Goal: Answer question/provide support: Share knowledge or assist other users

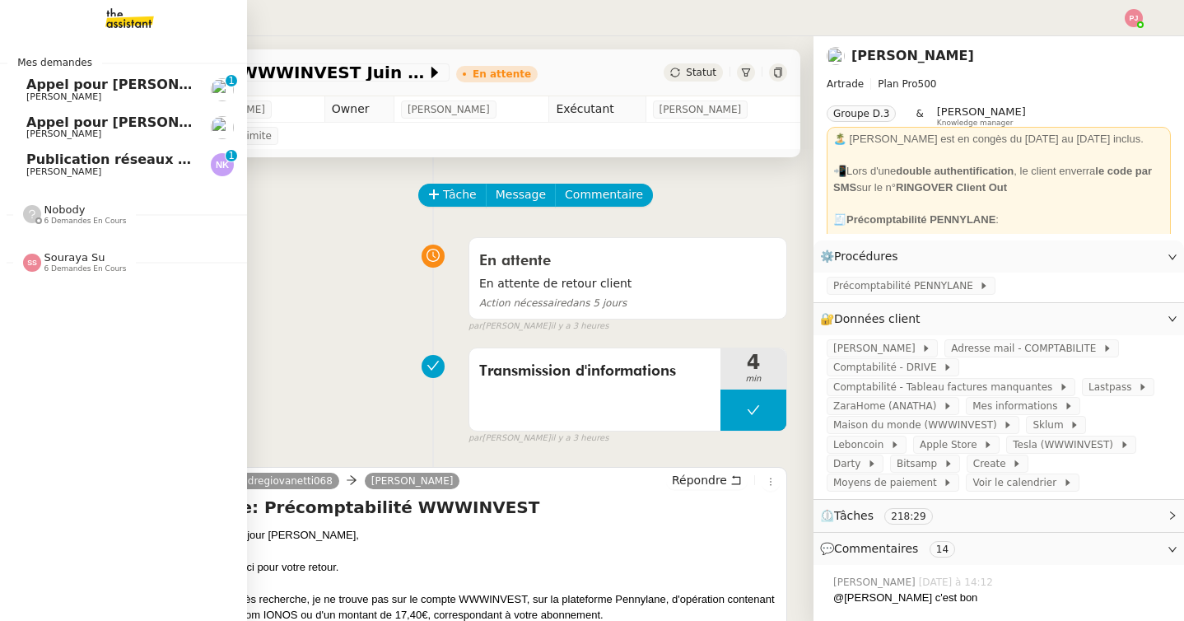
click at [21, 167] on link "Publication réseaux sociaux - [DATE] [PERSON_NAME] 0 1 2 3 4 5 6 7 8 9" at bounding box center [123, 165] width 247 height 38
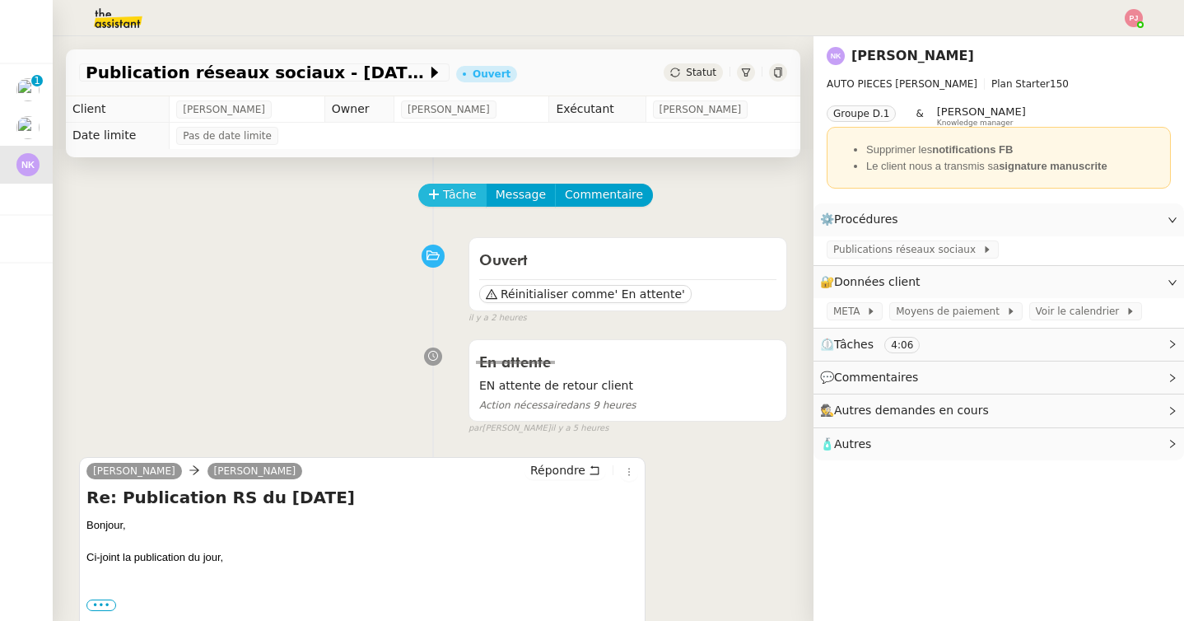
click at [449, 196] on span "Tâche" at bounding box center [460, 194] width 34 height 19
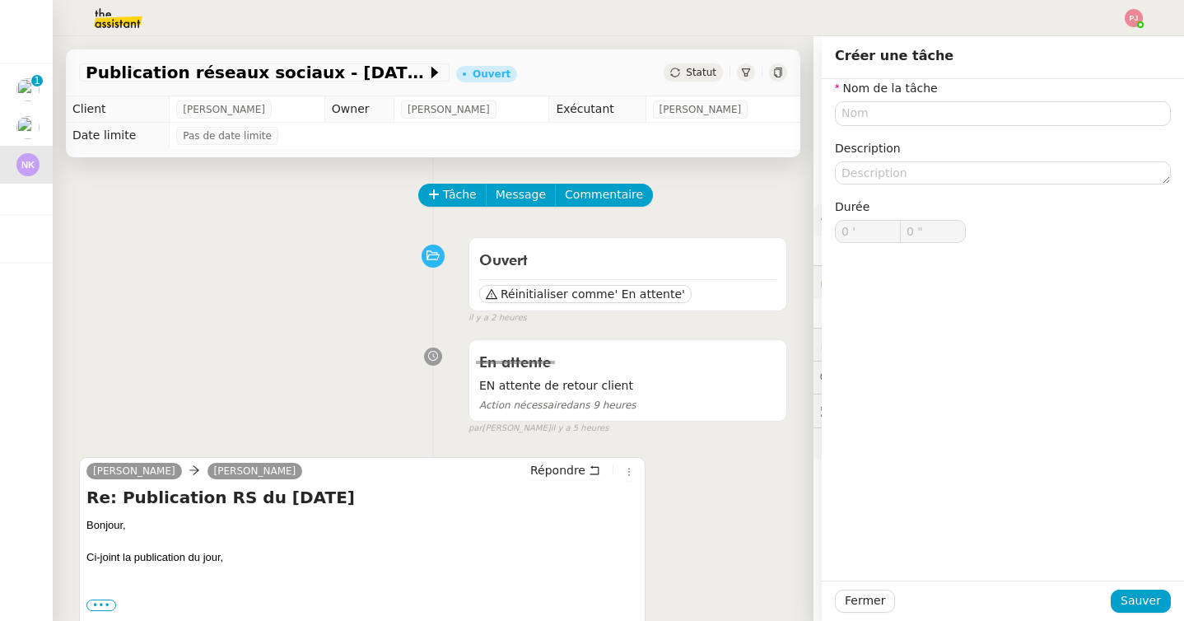
click at [883, 97] on nz-form-label "Nom de la tâche" at bounding box center [886, 90] width 103 height 22
click at [883, 111] on input "text" at bounding box center [1003, 113] width 336 height 24
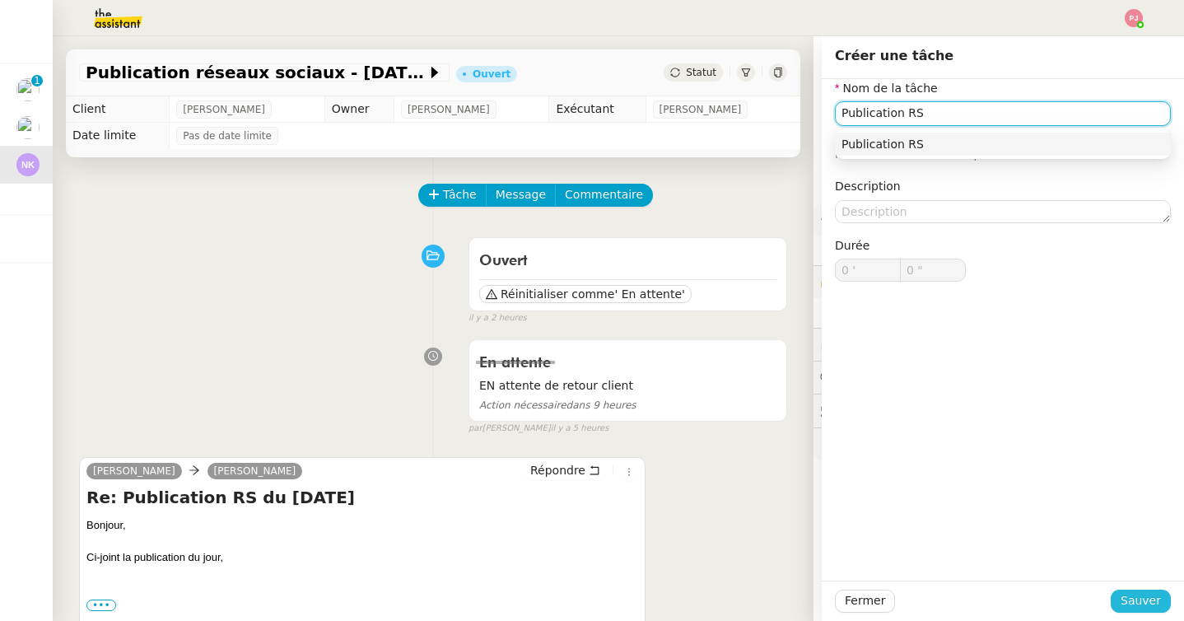
type input "Publication RS"
click at [1140, 597] on span "Sauver" at bounding box center [1141, 600] width 40 height 19
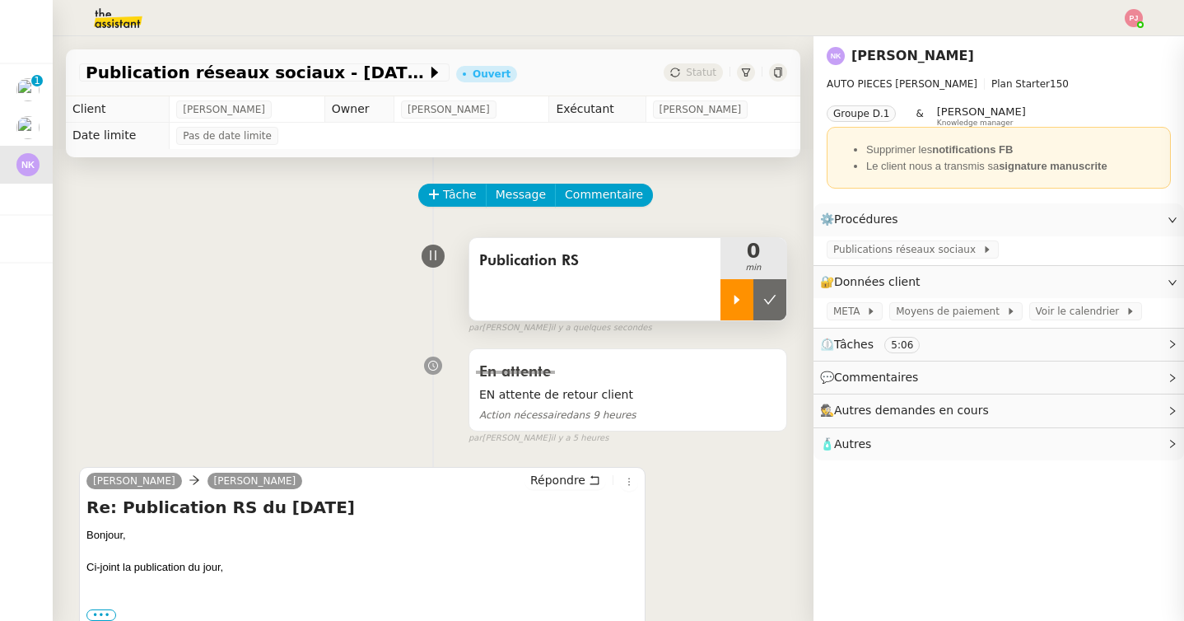
click at [740, 311] on div at bounding box center [736, 299] width 33 height 41
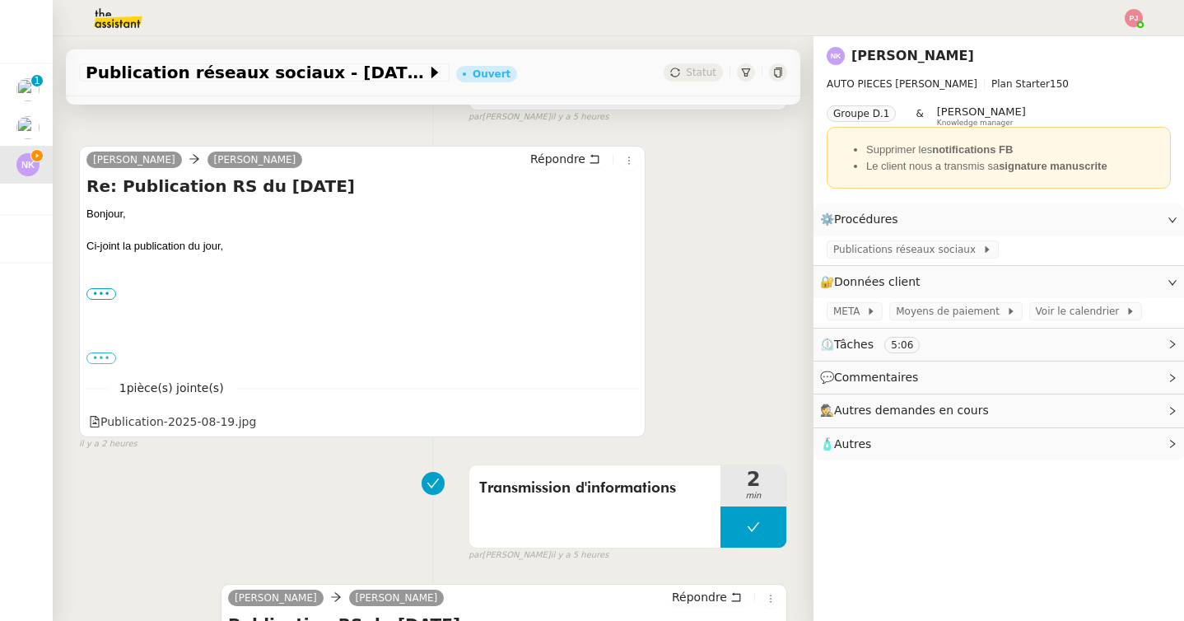
scroll to position [348, 0]
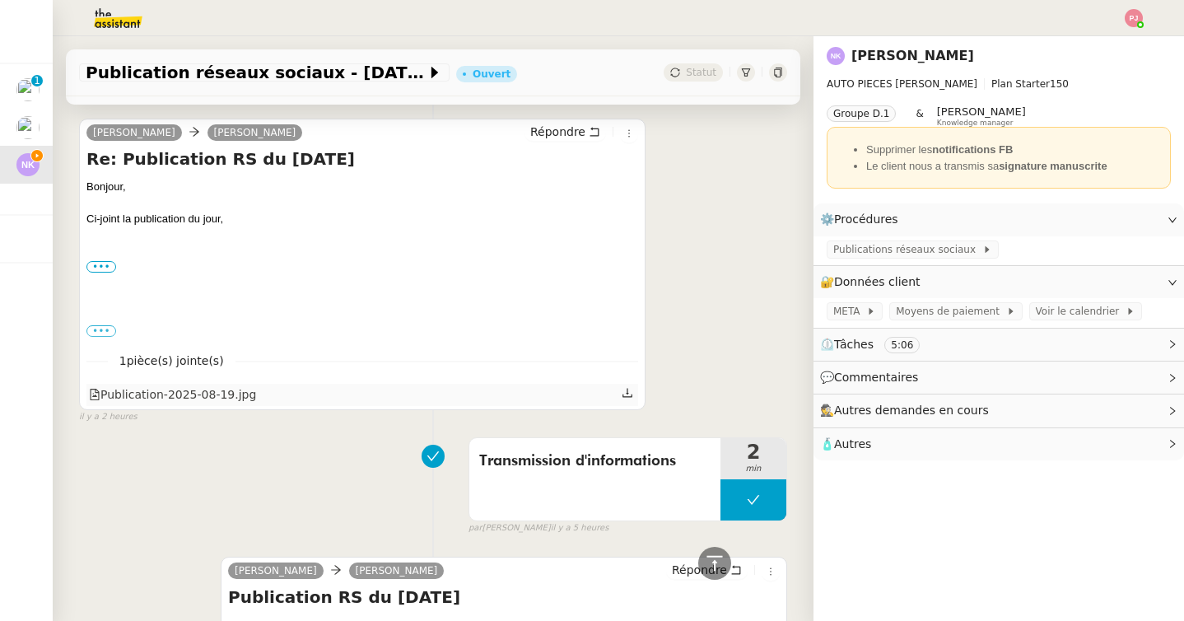
click at [623, 394] on icon at bounding box center [628, 393] width 12 height 12
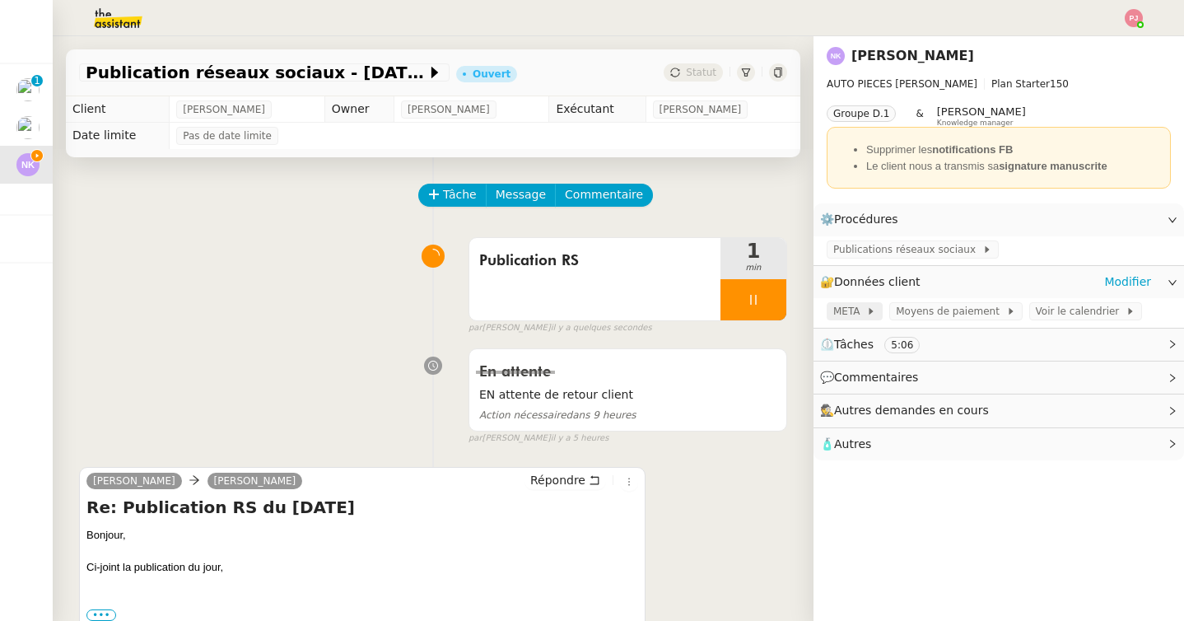
click at [860, 319] on span "META" at bounding box center [849, 311] width 33 height 16
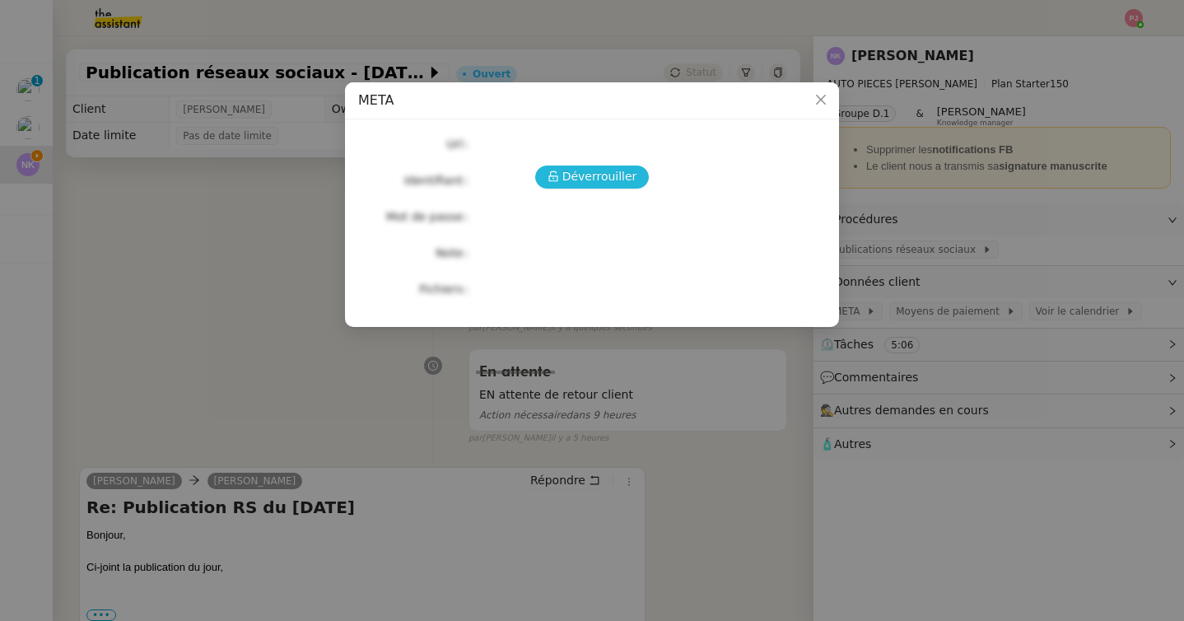
click at [585, 179] on span "Déverrouiller" at bounding box center [599, 176] width 75 height 19
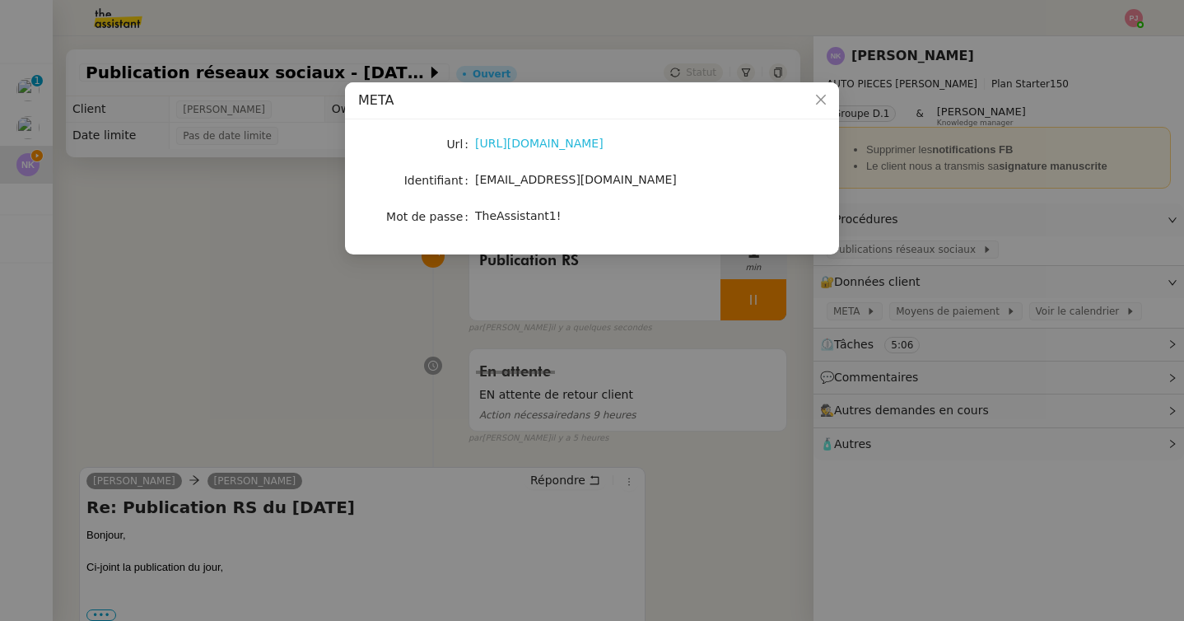
click at [542, 137] on link "[URL][DOMAIN_NAME]" at bounding box center [539, 143] width 128 height 13
drag, startPoint x: 561, startPoint y: 220, endPoint x: 475, endPoint y: 213, distance: 85.9
click at [475, 213] on div "TheAssistant1!" at bounding box center [611, 216] width 273 height 19
copy span "TheAssistant1!"
click at [819, 98] on icon "Close" at bounding box center [820, 99] width 13 height 13
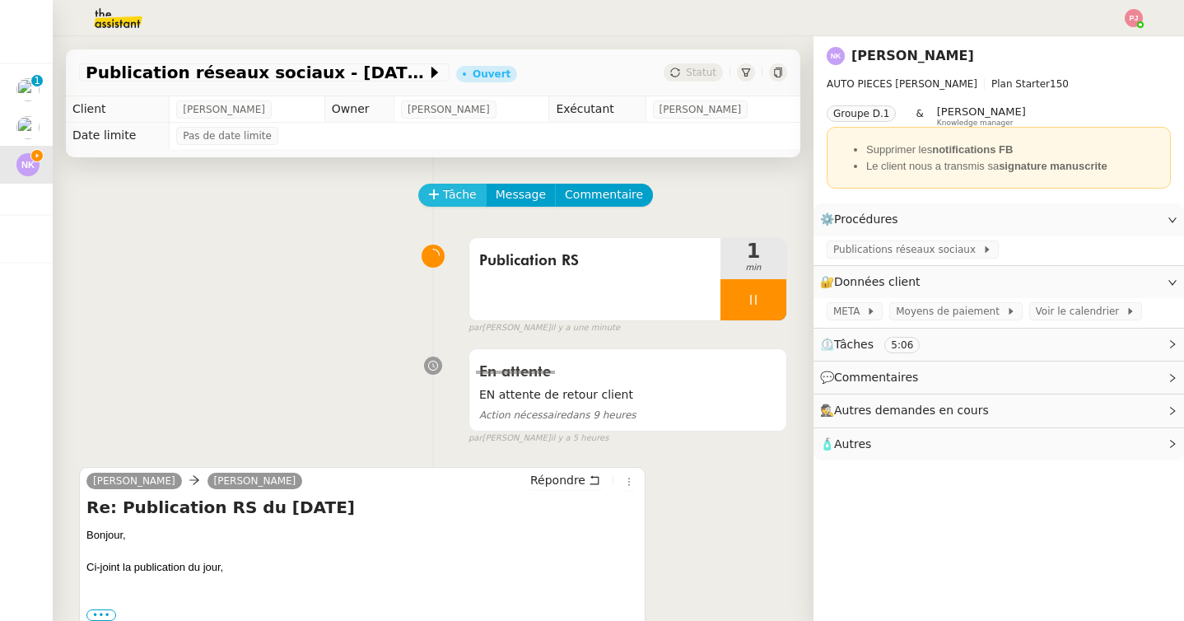
click at [463, 197] on span "Tâche" at bounding box center [460, 194] width 34 height 19
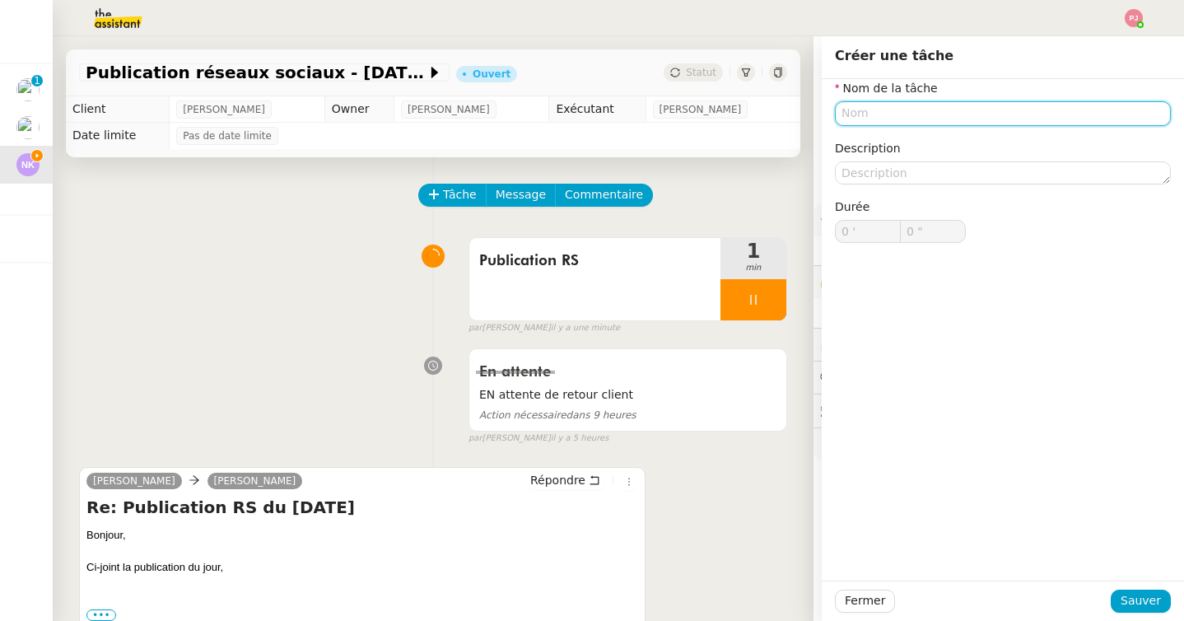
click at [902, 112] on input "text" at bounding box center [1003, 113] width 336 height 24
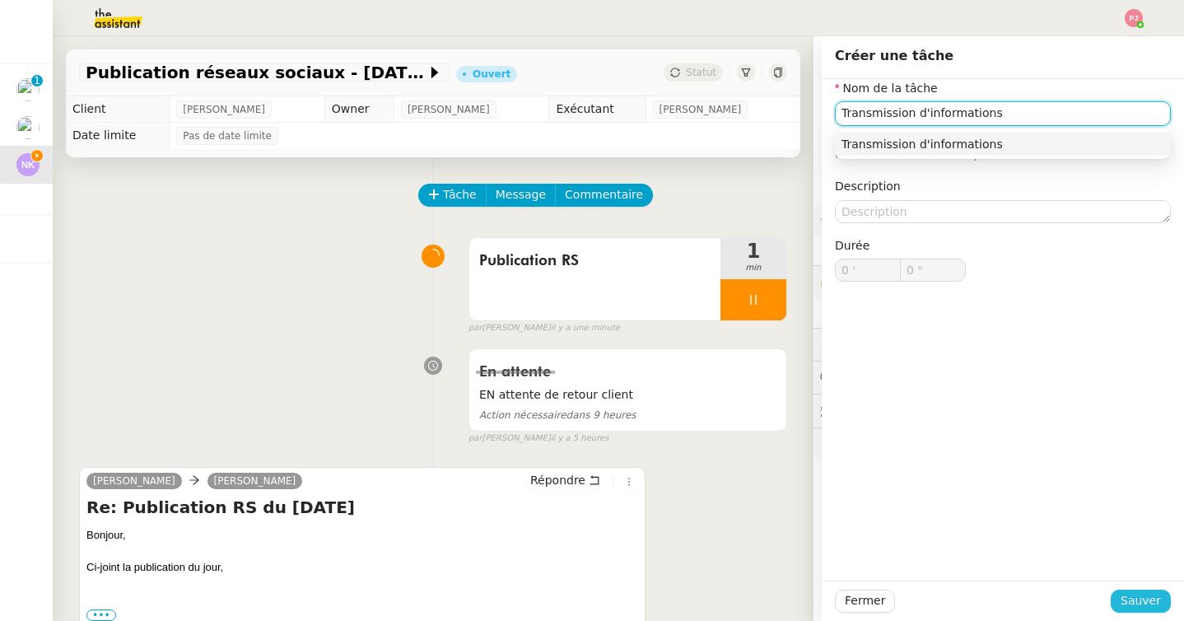
type input "Transmission d'informations"
click at [1132, 594] on span "Sauver" at bounding box center [1141, 600] width 40 height 19
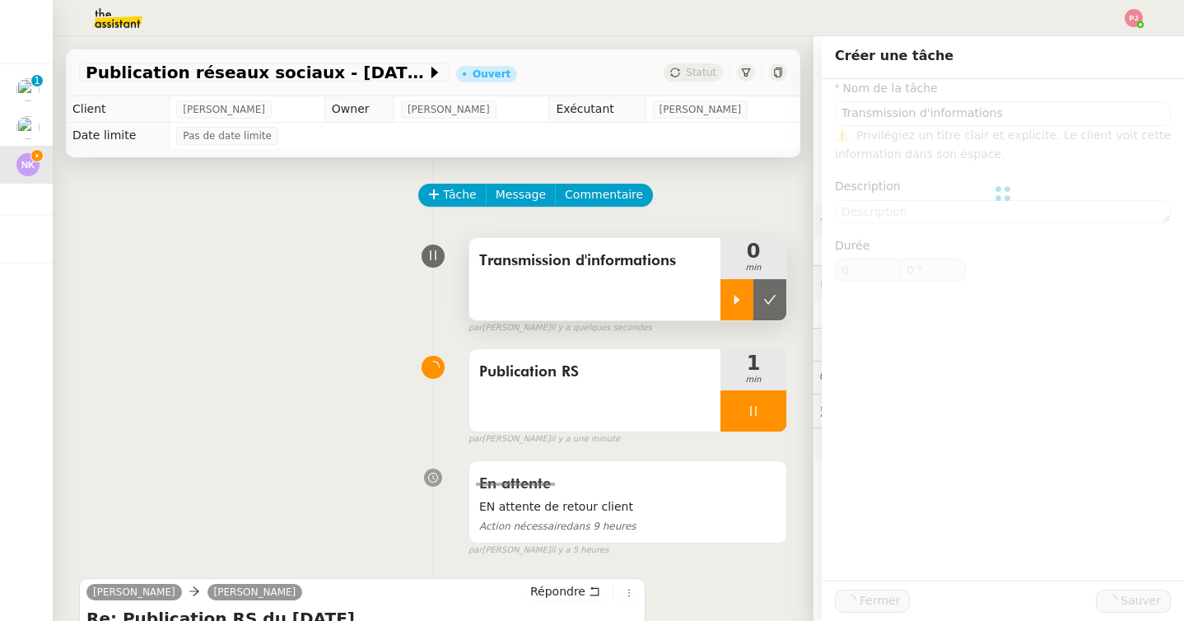
click at [738, 297] on icon at bounding box center [736, 299] width 13 height 13
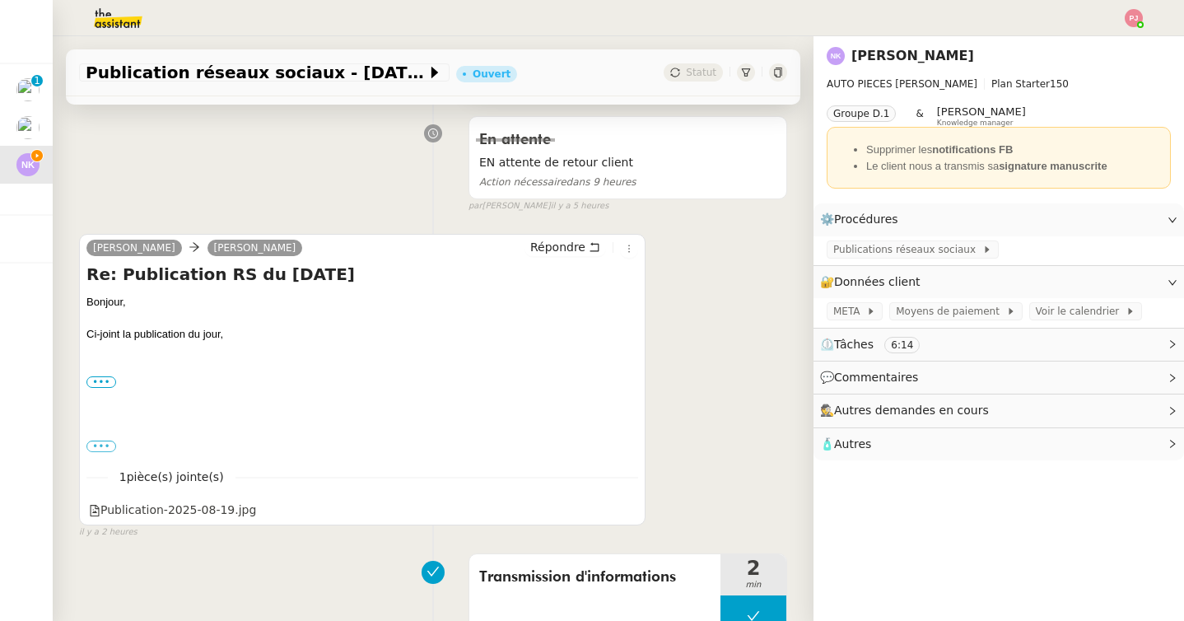
scroll to position [373, 0]
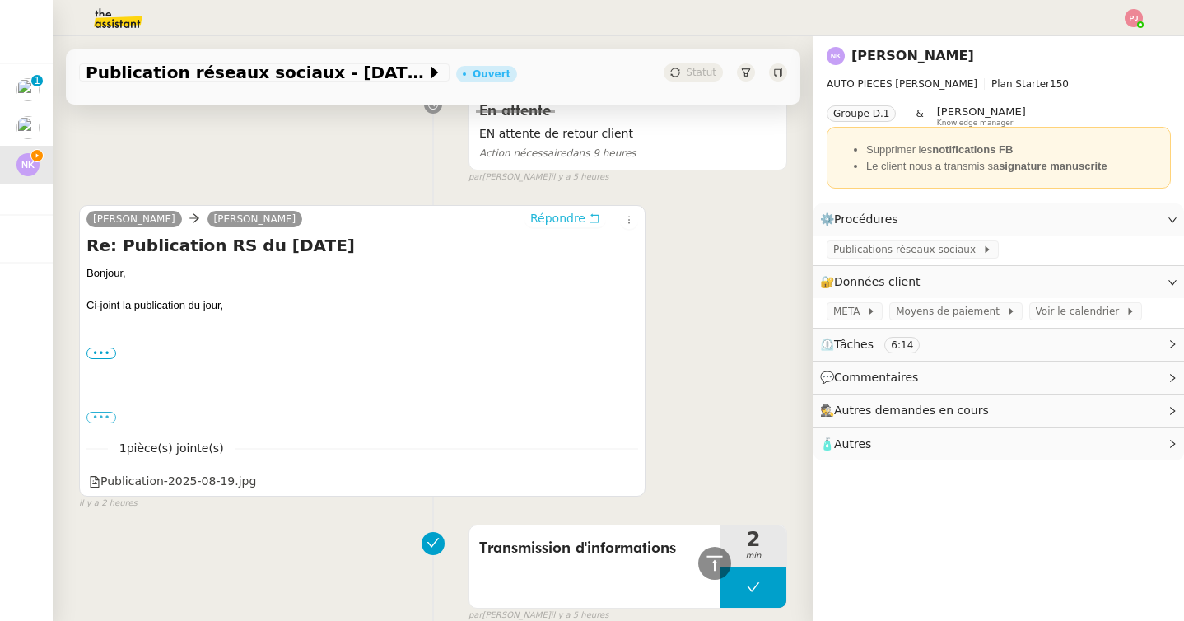
click at [581, 222] on span "Répondre" at bounding box center [557, 218] width 55 height 16
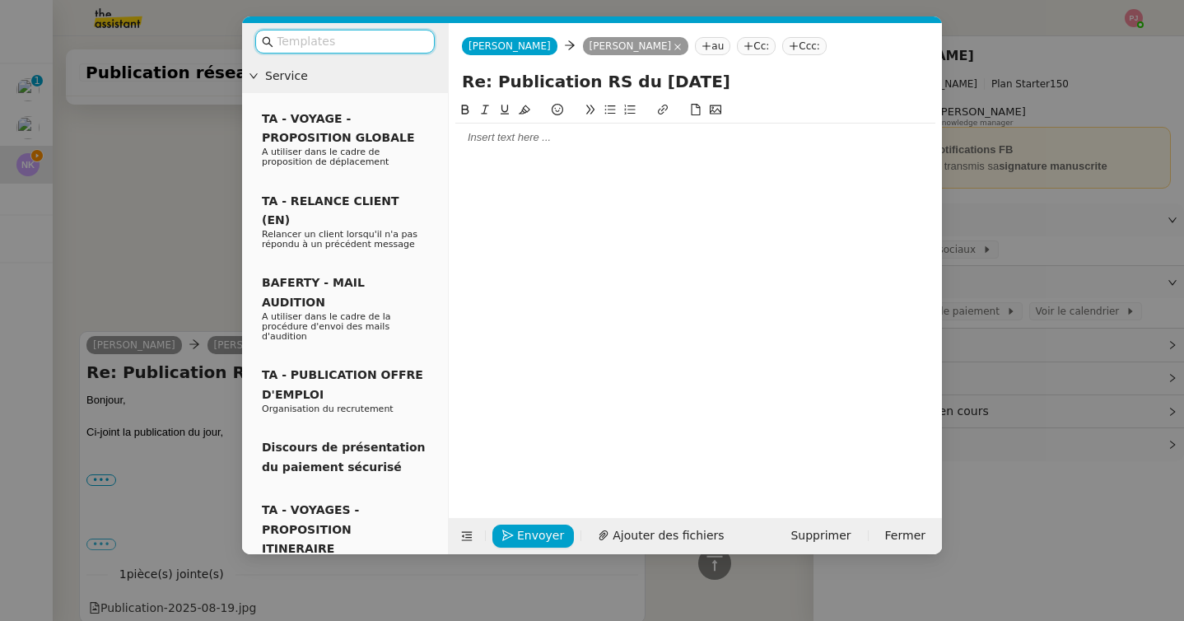
scroll to position [498, 0]
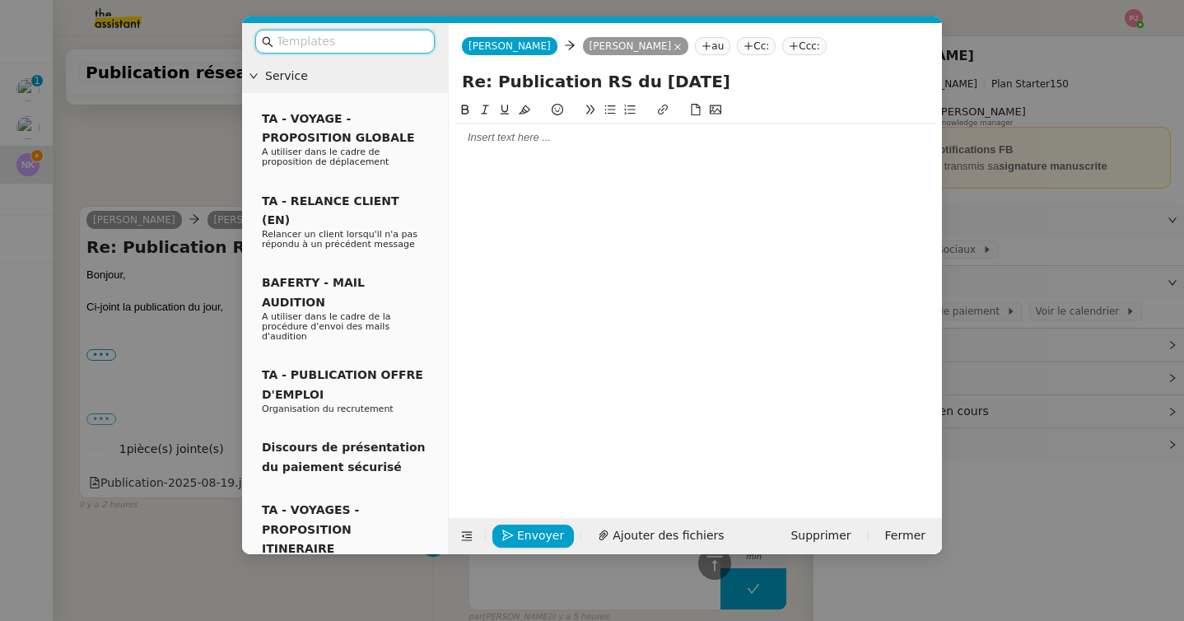
click at [508, 144] on div at bounding box center [695, 137] width 480 height 15
click at [356, 38] on input "text" at bounding box center [351, 41] width 148 height 19
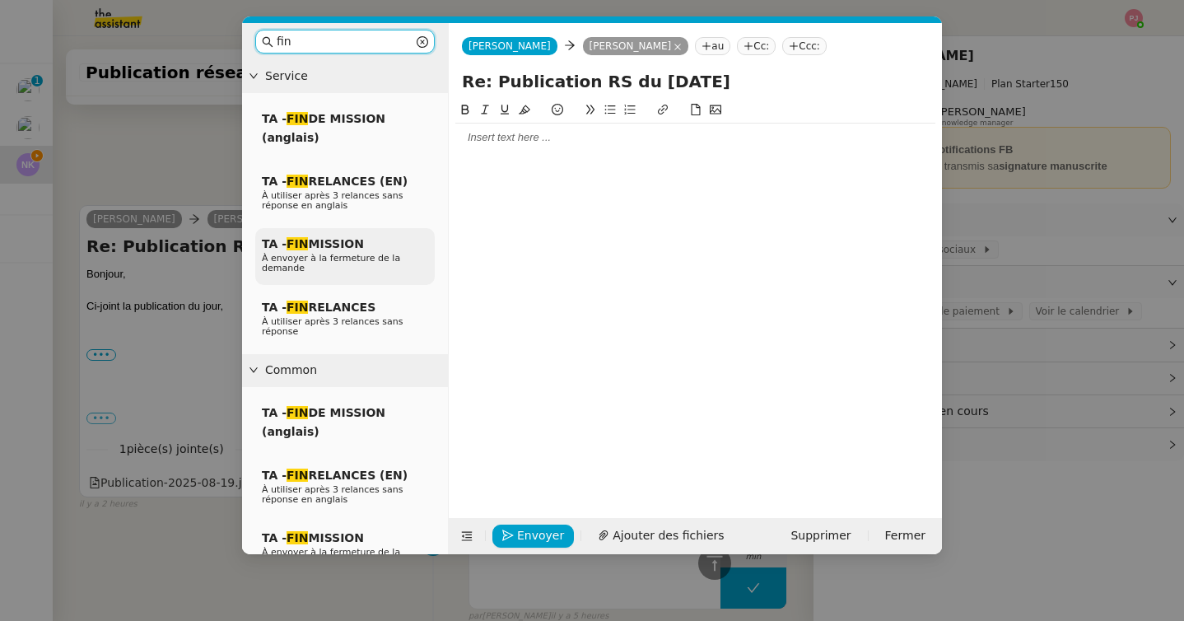
type input "fin"
click at [376, 272] on p "À envoyer à la fermeture de la demande" at bounding box center [345, 264] width 166 height 20
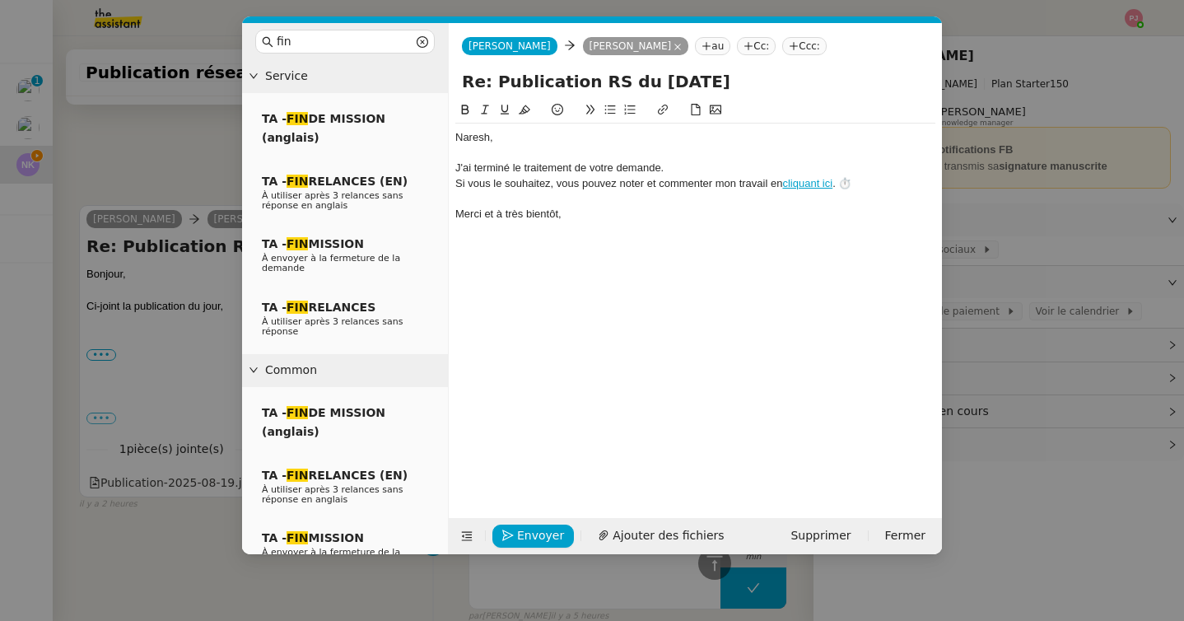
click at [542, 138] on div "﻿[PERSON_NAME]﻿," at bounding box center [695, 137] width 480 height 15
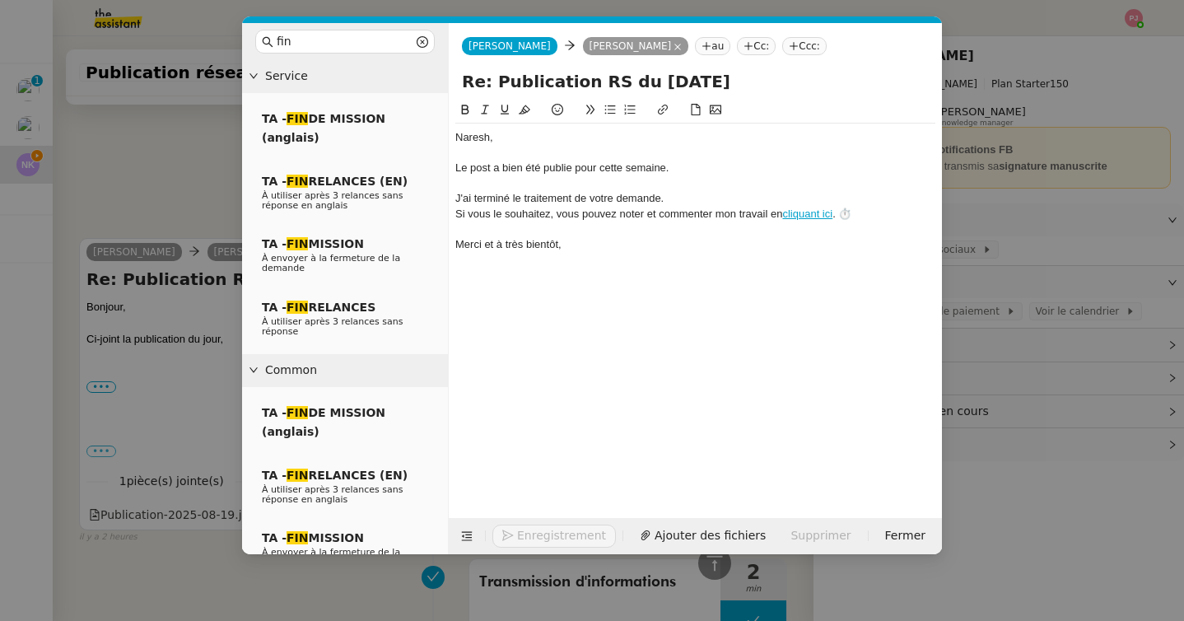
scroll to position [627, 0]
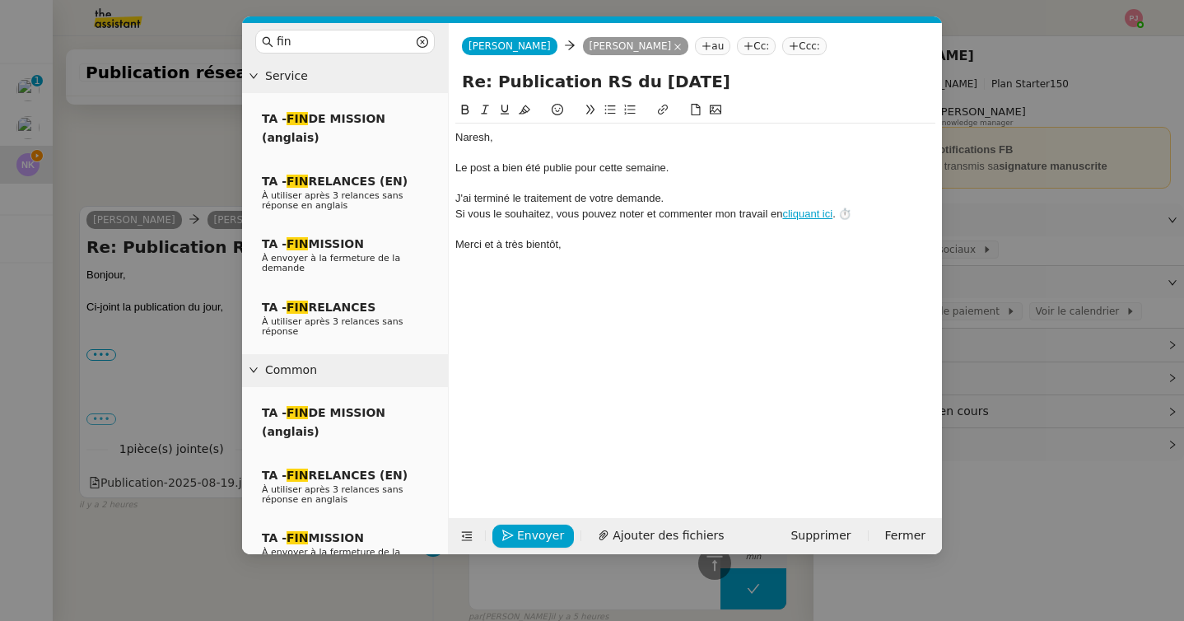
click at [571, 171] on div "Le post a bien été publie pour cette semaine." at bounding box center [695, 168] width 480 height 15
click at [624, 248] on div "Merci et à très bientôt," at bounding box center [695, 244] width 480 height 15
click at [530, 537] on span "Envoyer" at bounding box center [540, 535] width 47 height 19
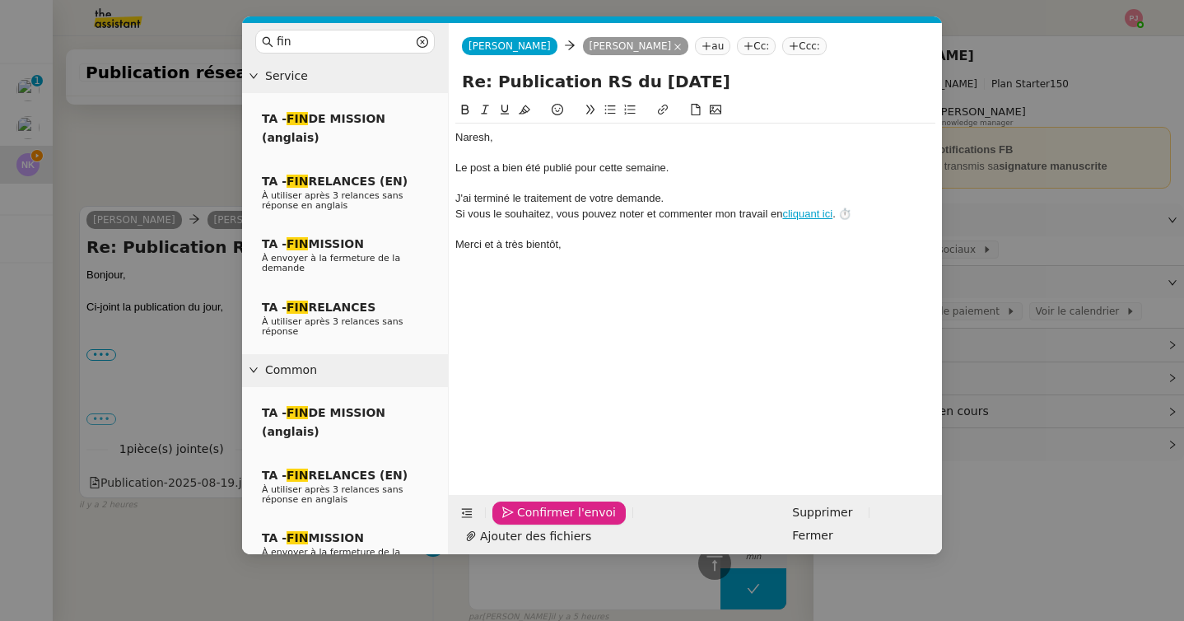
click at [530, 522] on span "Confirmer l'envoi" at bounding box center [566, 512] width 99 height 19
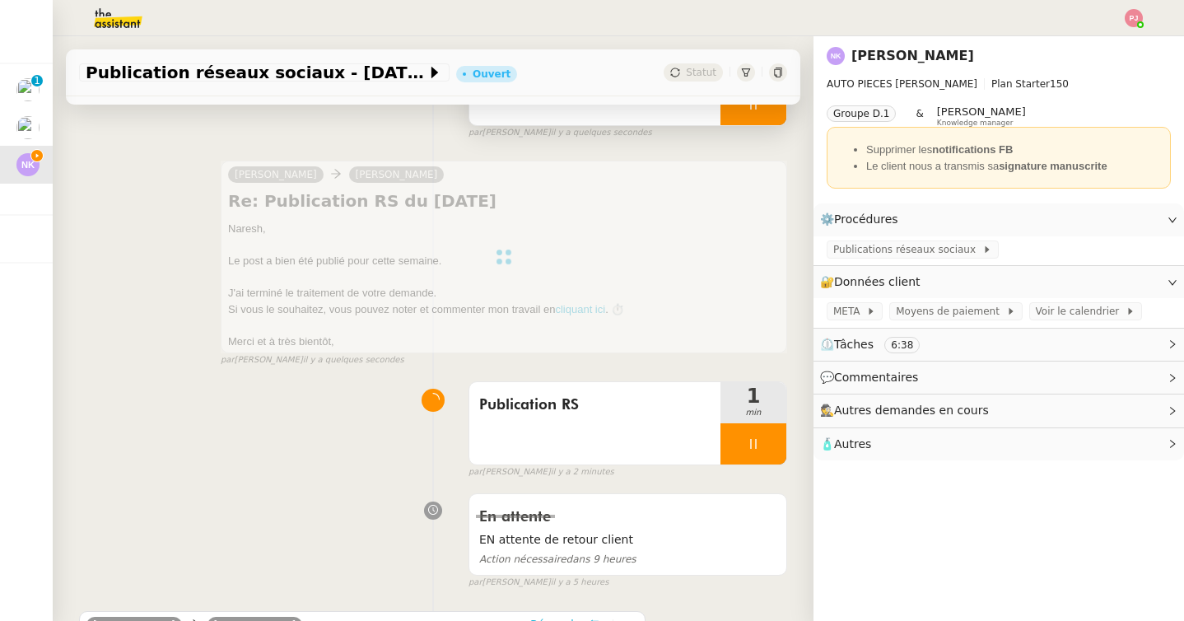
scroll to position [296, 0]
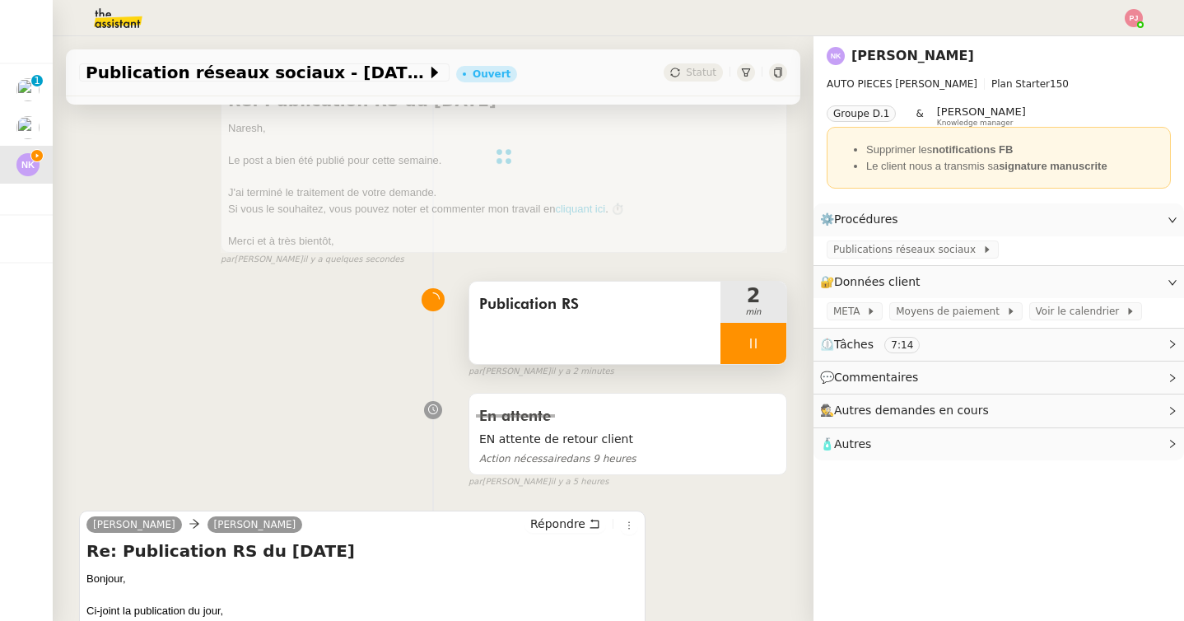
click at [750, 341] on icon at bounding box center [753, 343] width 13 height 13
click at [767, 345] on icon at bounding box center [770, 342] width 12 height 9
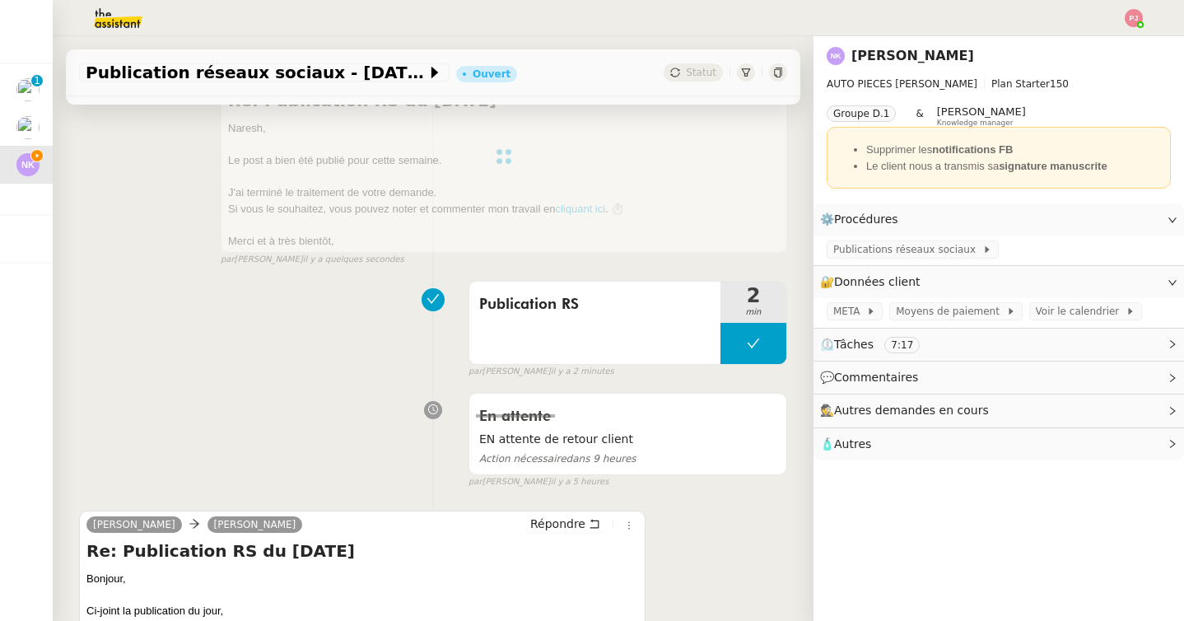
scroll to position [0, 0]
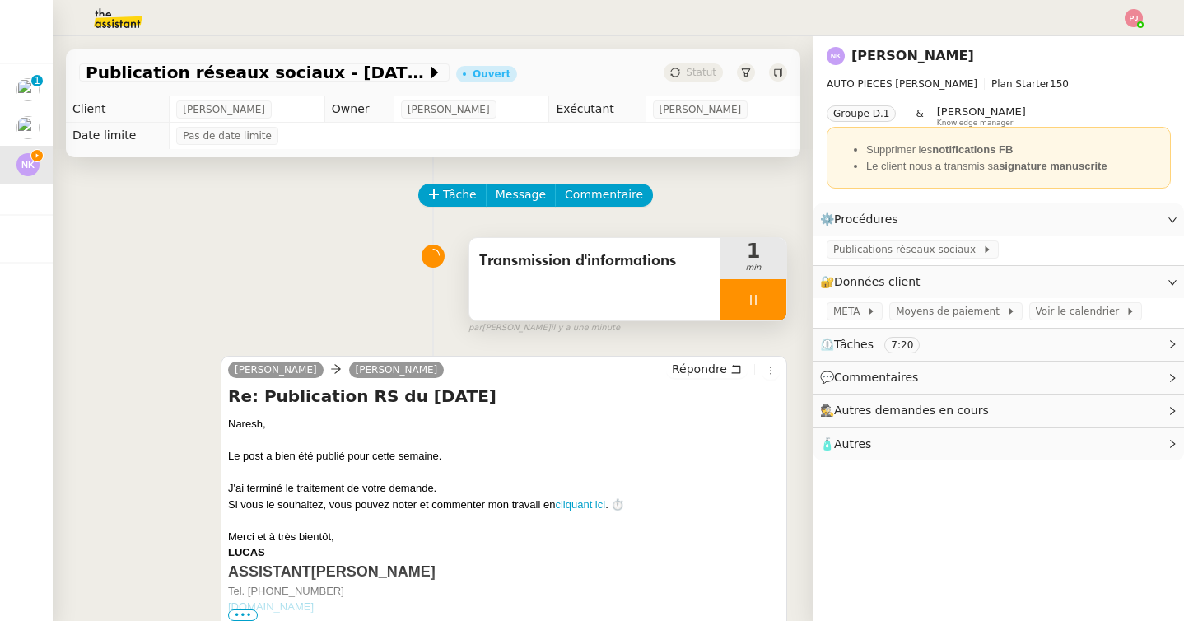
click at [766, 304] on div at bounding box center [753, 299] width 66 height 41
click at [770, 304] on icon at bounding box center [769, 299] width 13 height 13
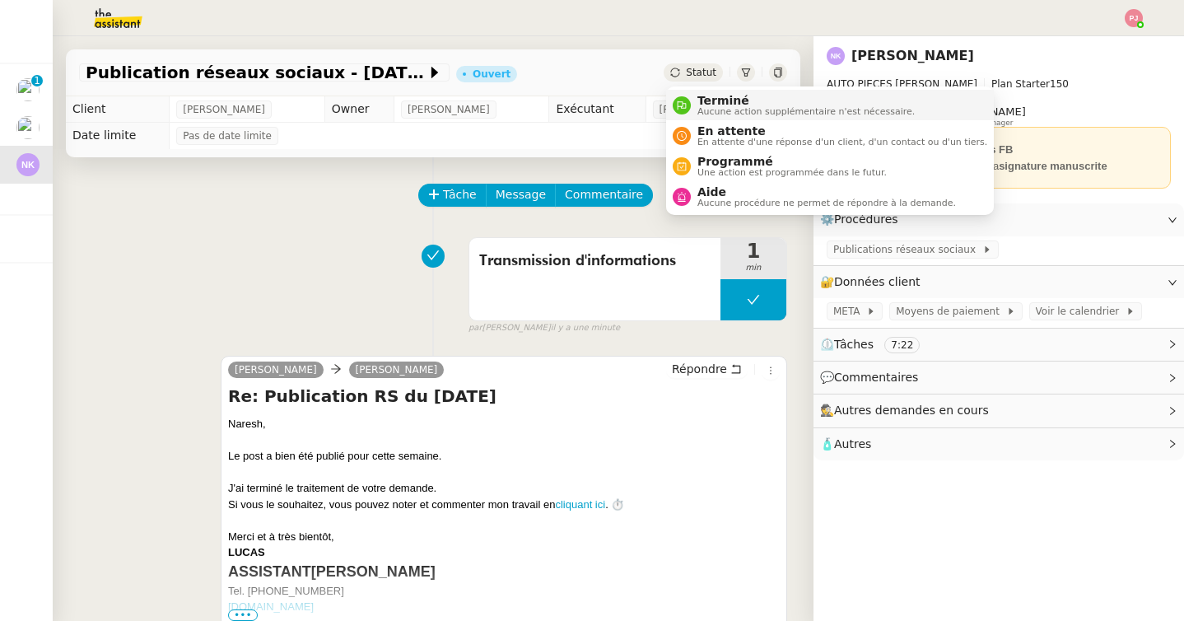
click at [708, 101] on span "Terminé" at bounding box center [805, 100] width 217 height 13
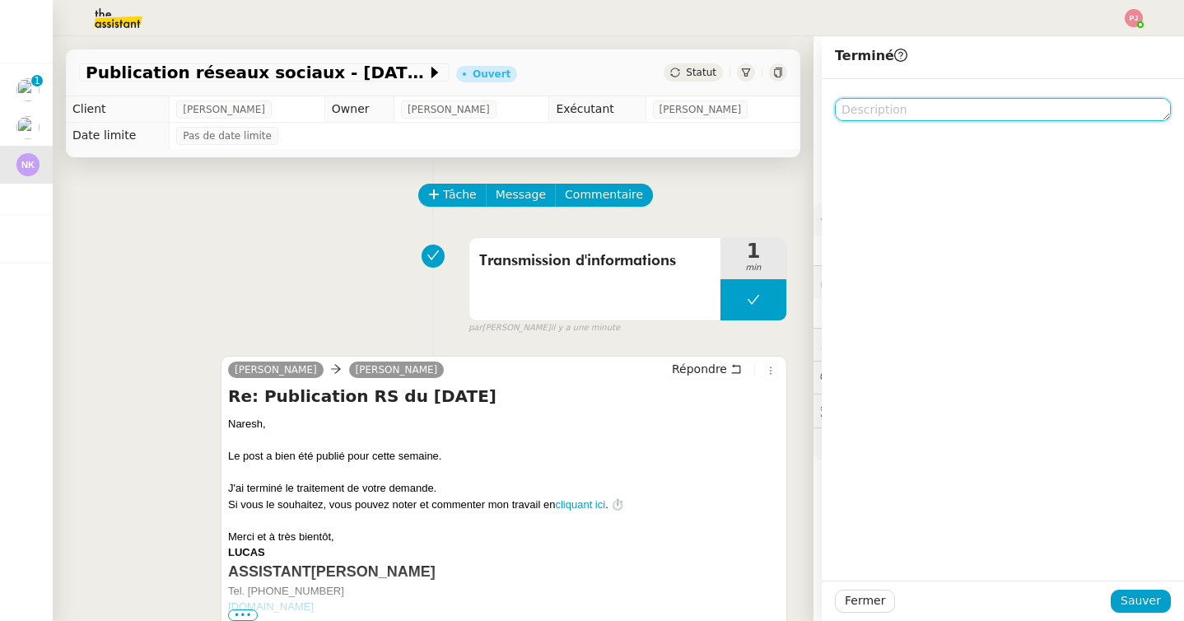
click at [897, 111] on textarea at bounding box center [1003, 109] width 336 height 23
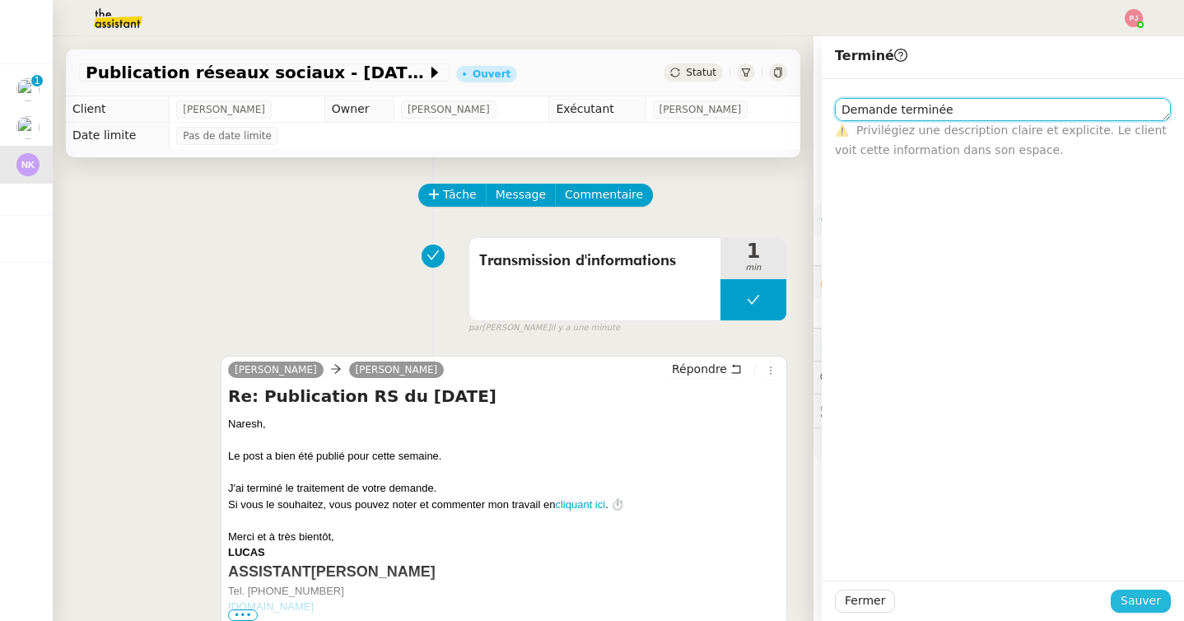
type textarea "Demande terminée"
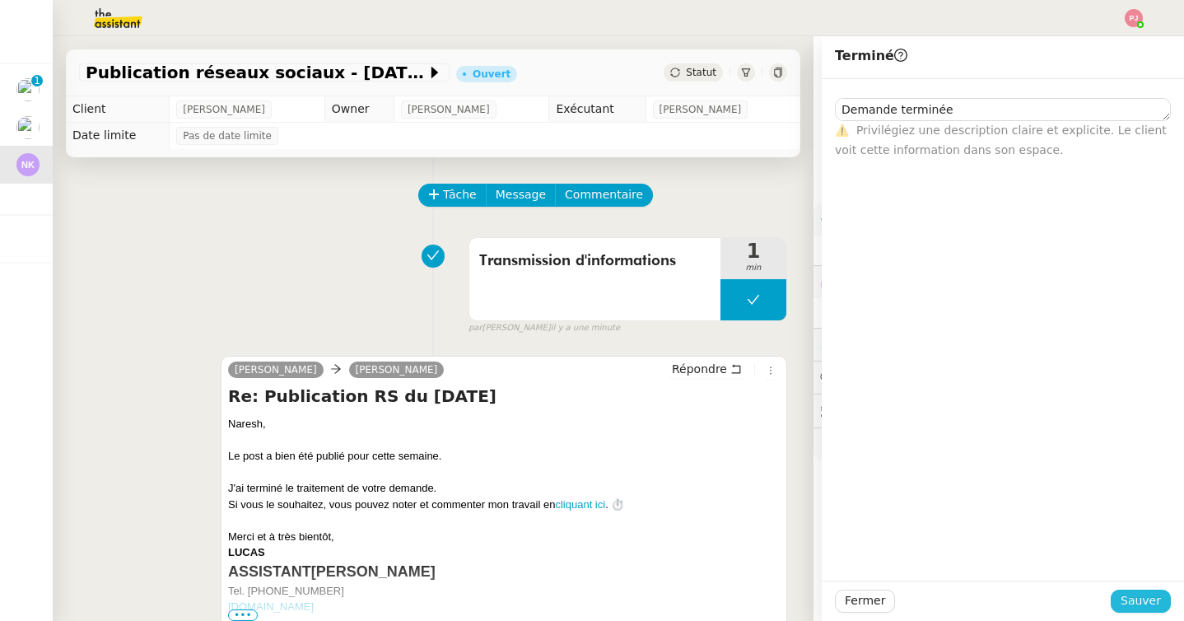
click at [1144, 603] on span "Sauver" at bounding box center [1141, 600] width 40 height 19
